Goal: Information Seeking & Learning: Learn about a topic

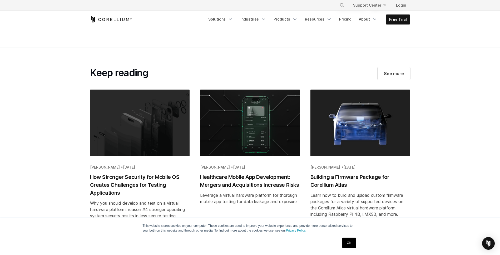
scroll to position [2011, 0]
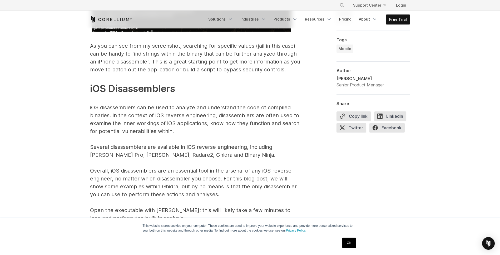
scroll to position [2478, 0]
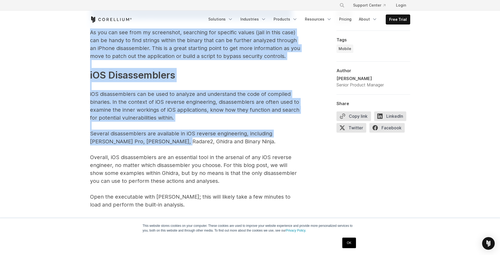
drag, startPoint x: 94, startPoint y: 37, endPoint x: 156, endPoint y: 130, distance: 112.1
click at [162, 91] on p "The above command, as an example, will search for the word “jail” within the DV…" at bounding box center [195, 46] width 211 height 324
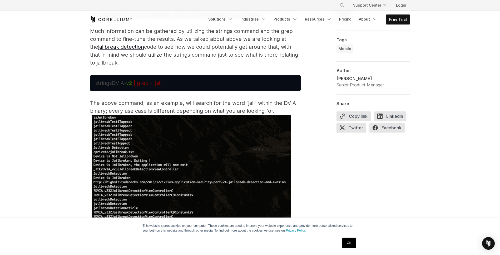
scroll to position [2267, 0]
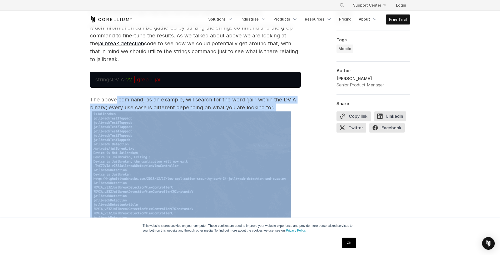
drag, startPoint x: 115, startPoint y: 88, endPoint x: 281, endPoint y: 105, distance: 166.7
click at [252, 104] on p "The above command, as an example, will search for the word “jail” within the DV…" at bounding box center [195, 258] width 211 height 324
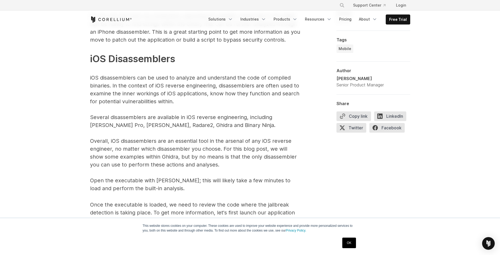
scroll to position [2490, 0]
